Goal: Task Accomplishment & Management: Manage account settings

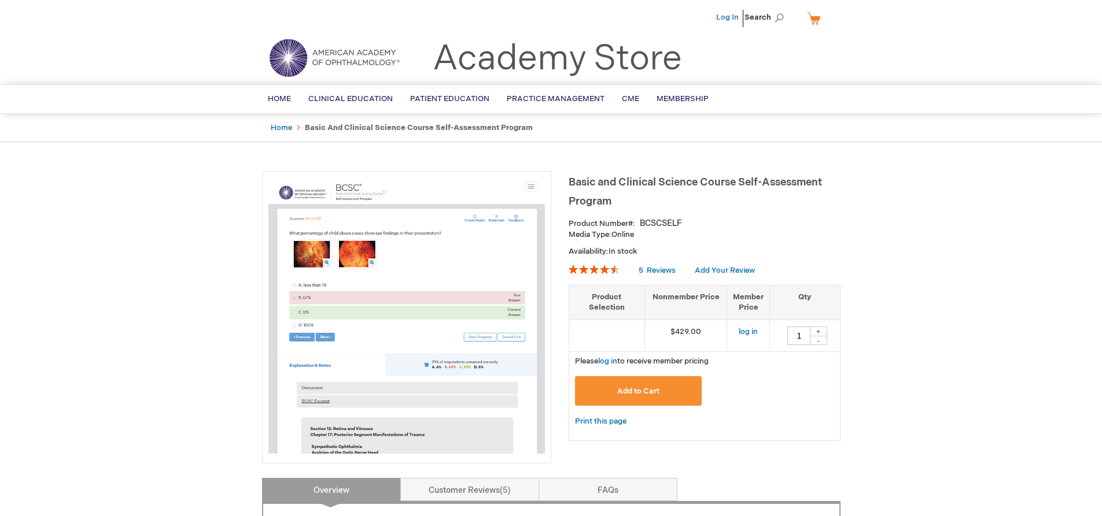
click at [732, 16] on link "Log In" at bounding box center [727, 17] width 23 height 9
type input "1"
click at [684, 13] on ul "Log Out Search" at bounding box center [551, 20] width 596 height 40
click at [681, 17] on ul "Log Out Search" at bounding box center [551, 20] width 596 height 40
click at [279, 96] on span "Home" at bounding box center [279, 98] width 23 height 9
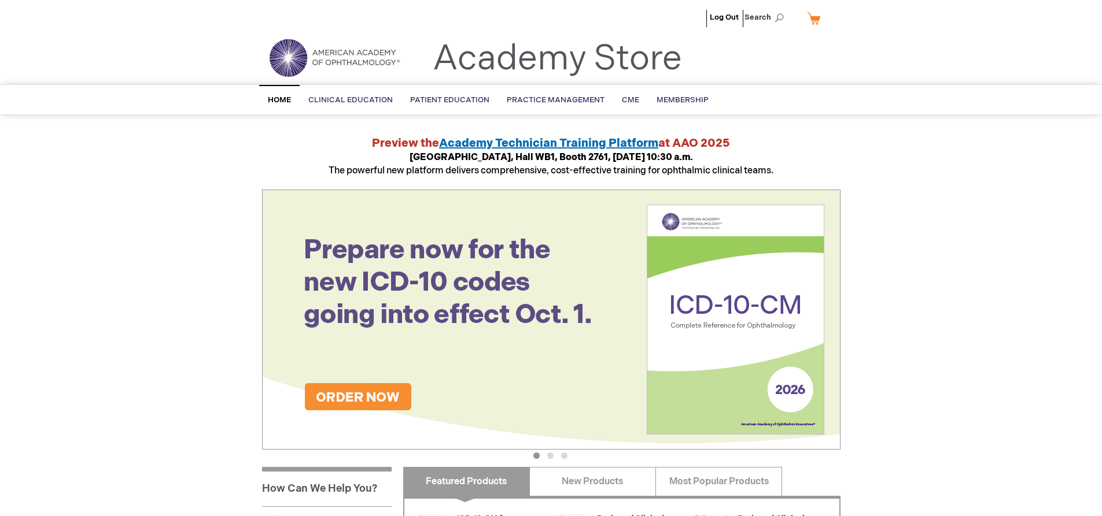
click at [693, 17] on ul "Log Out Search" at bounding box center [551, 20] width 596 height 40
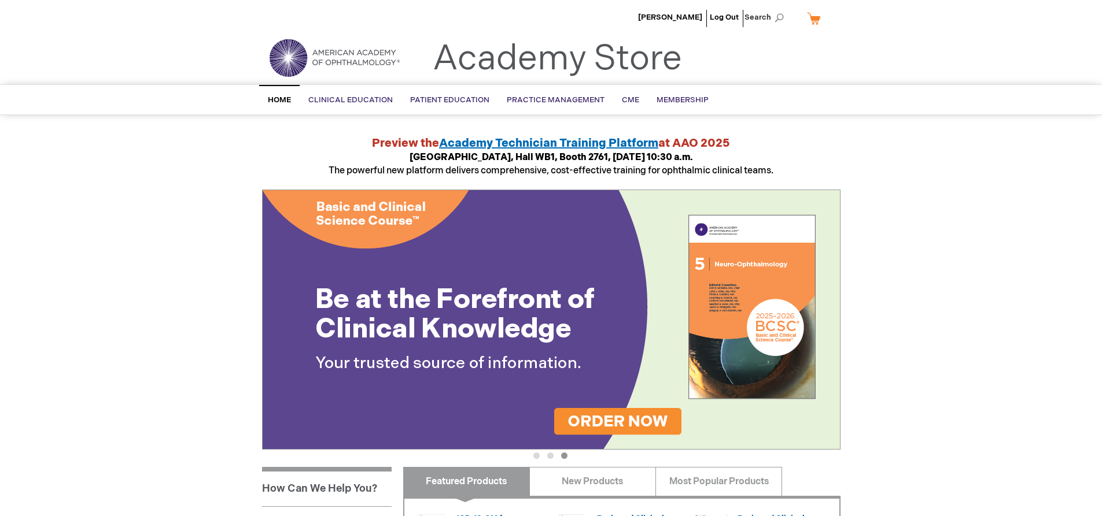
click at [678, 8] on li "[PERSON_NAME]" at bounding box center [670, 17] width 70 height 35
click at [678, 15] on span "[PERSON_NAME]" at bounding box center [670, 17] width 64 height 9
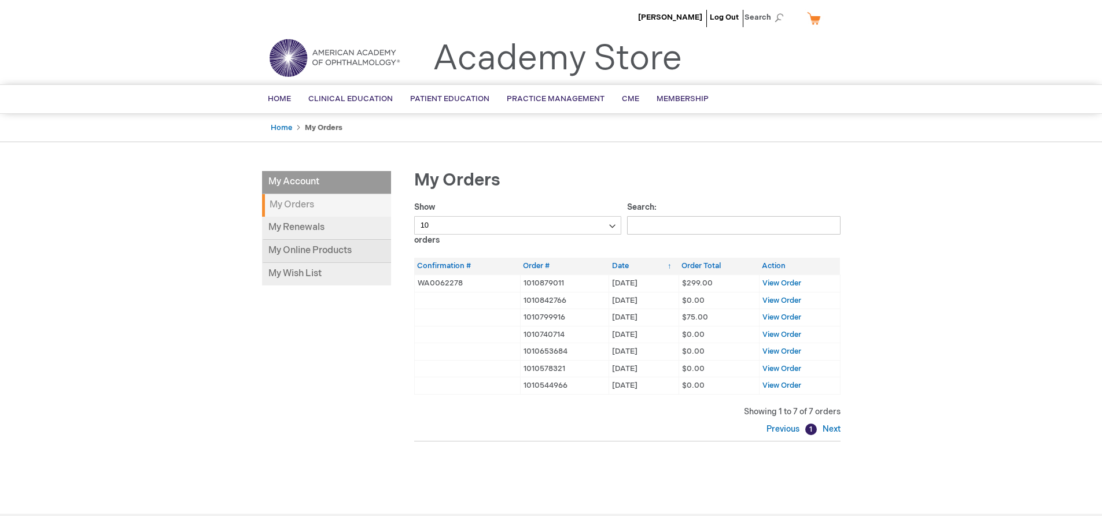
click at [317, 248] on link "My Online Products" at bounding box center [326, 251] width 129 height 23
